Goal: Register for event/course

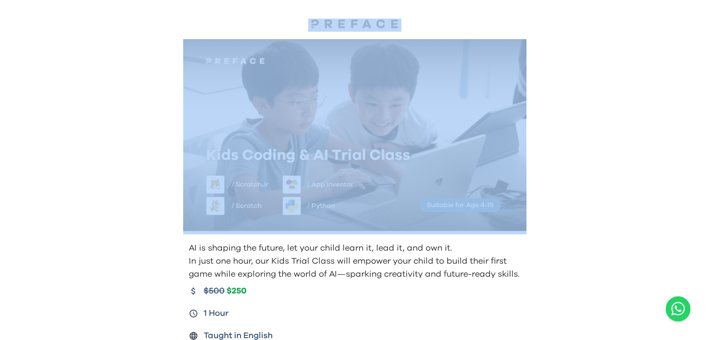
drag, startPoint x: 657, startPoint y: 150, endPoint x: 536, endPoint y: 18, distance: 178.9
click at [536, 18] on div "AI is shaping the future, let your child learn it, lead it, and own it. In just…" at bounding box center [354, 213] width 709 height 426
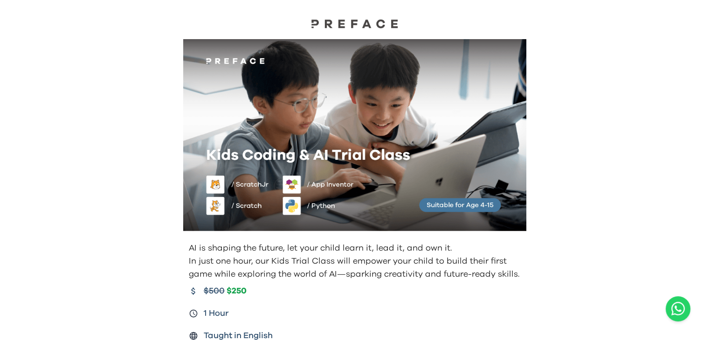
click at [610, 253] on div "AI is shaping the future, let your child learn it, lead it, and own it. In just…" at bounding box center [354, 213] width 709 height 426
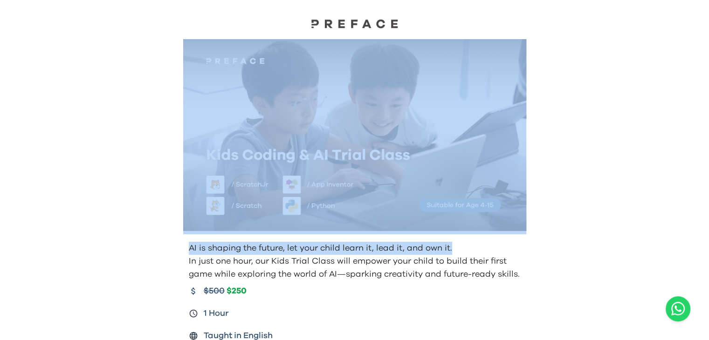
drag, startPoint x: 555, startPoint y: 238, endPoint x: 572, endPoint y: 159, distance: 80.5
click at [571, 161] on div "AI is shaping the future, let your child learn it, lead it, and own it. In just…" at bounding box center [354, 213] width 709 height 426
click at [608, 161] on div "AI is shaping the future, let your child learn it, lead it, and own it. In just…" at bounding box center [354, 213] width 709 height 426
